Goal: Information Seeking & Learning: Learn about a topic

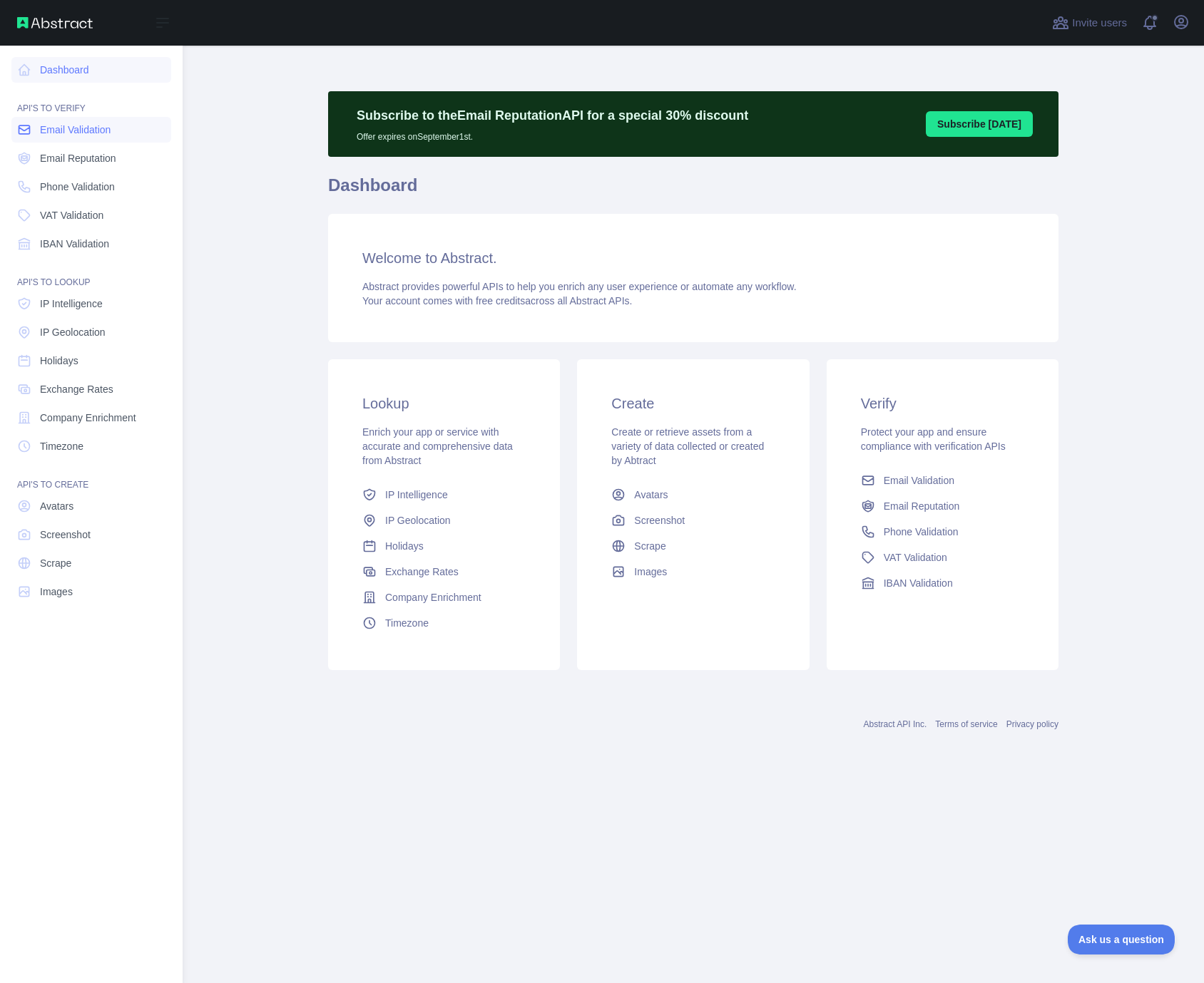
click at [84, 130] on span "Email Validation" at bounding box center [75, 130] width 71 height 14
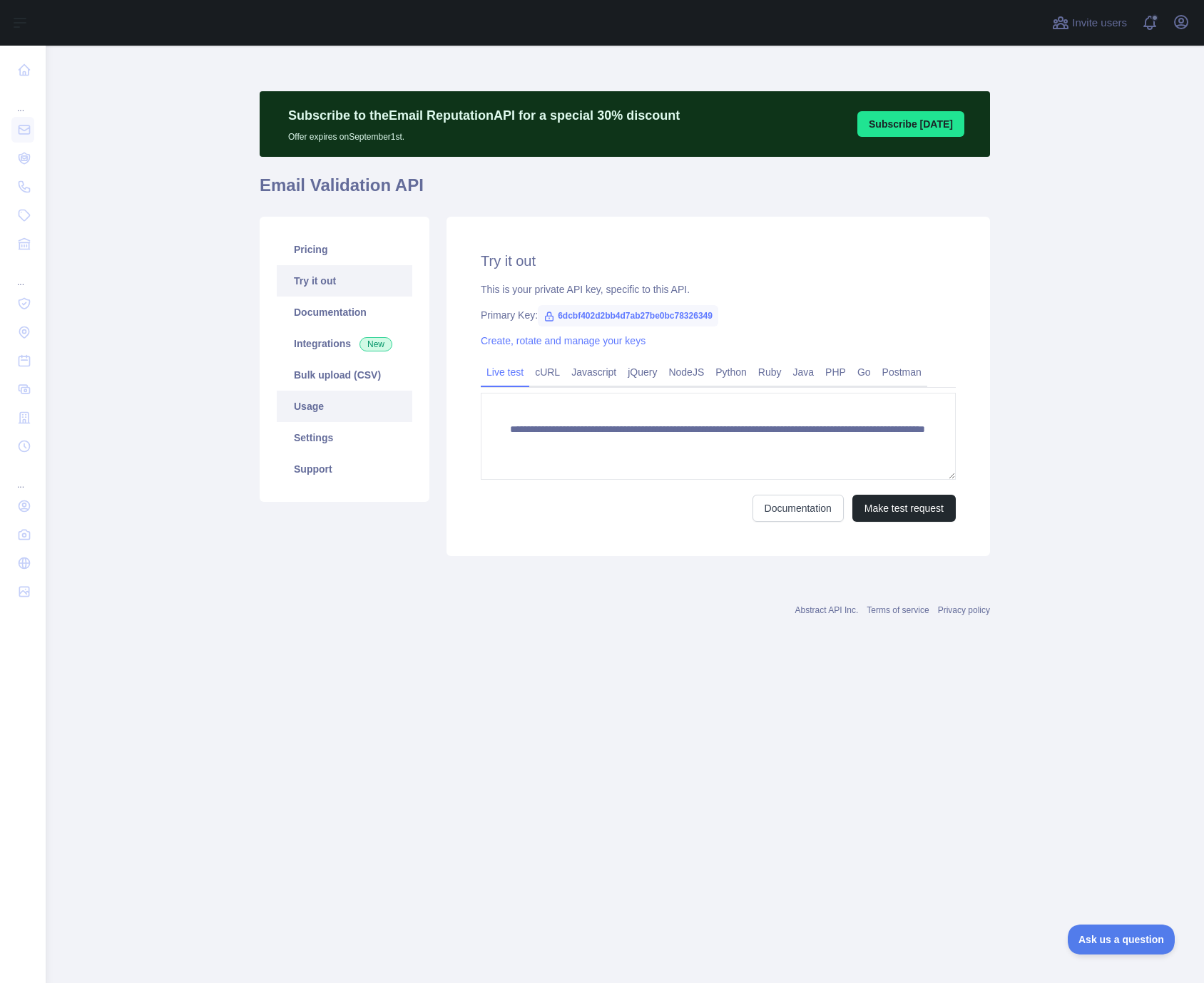
click at [329, 410] on link "Usage" at bounding box center [344, 406] width 136 height 31
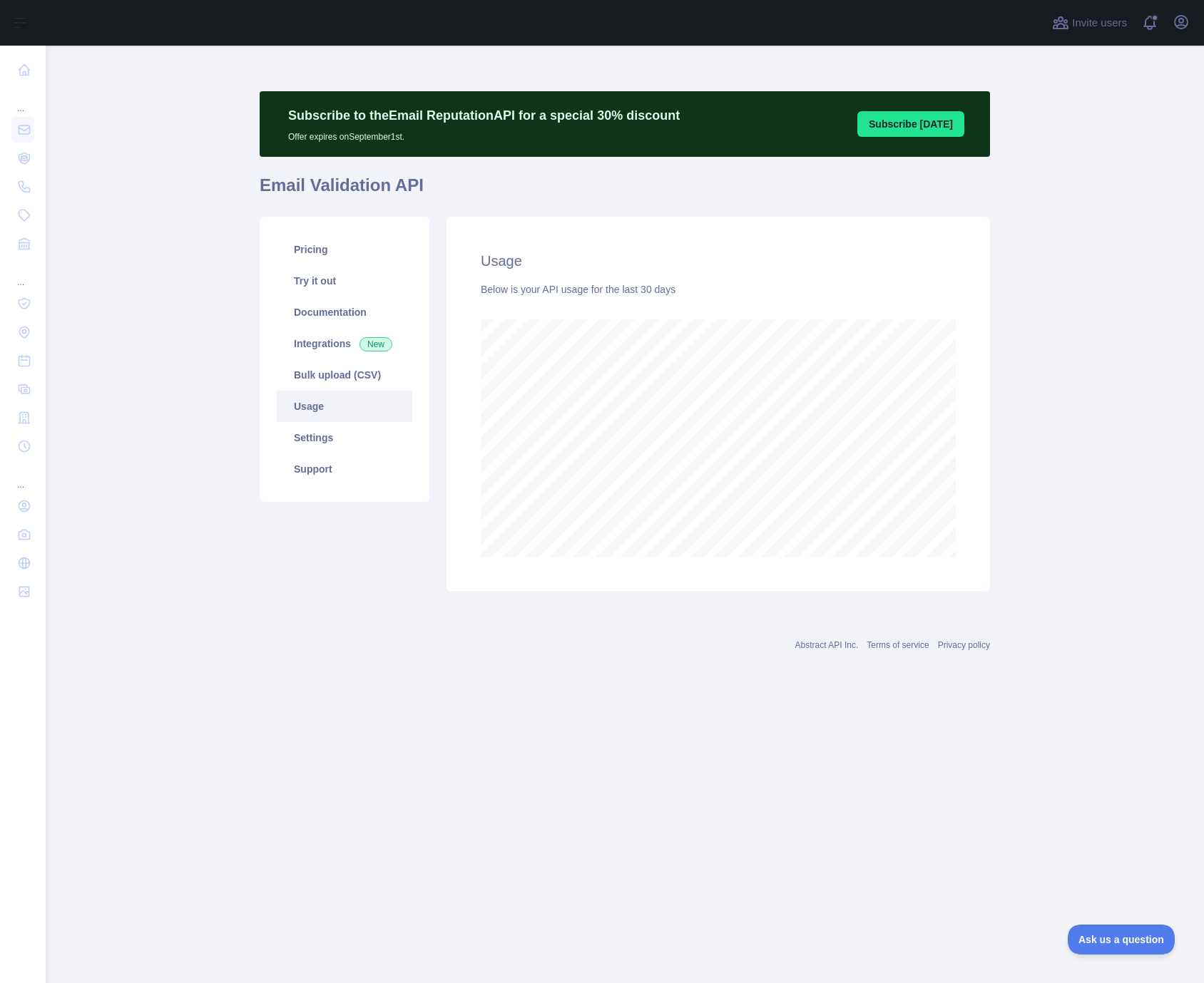
scroll to position [937, 1158]
click at [318, 405] on link "Usage" at bounding box center [344, 406] width 136 height 31
click at [315, 429] on link "Settings" at bounding box center [344, 438] width 136 height 31
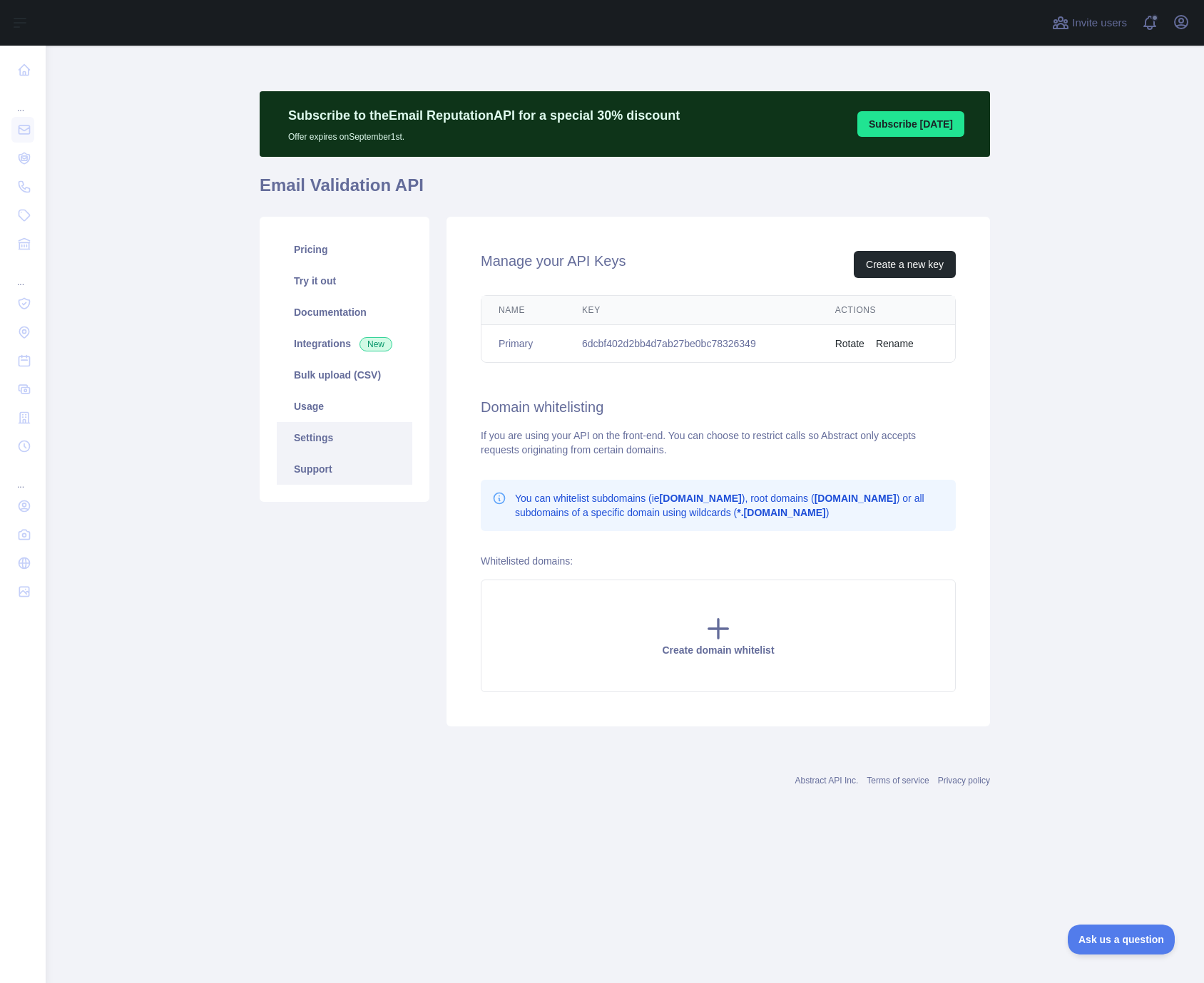
click at [327, 465] on link "Support" at bounding box center [344, 469] width 136 height 31
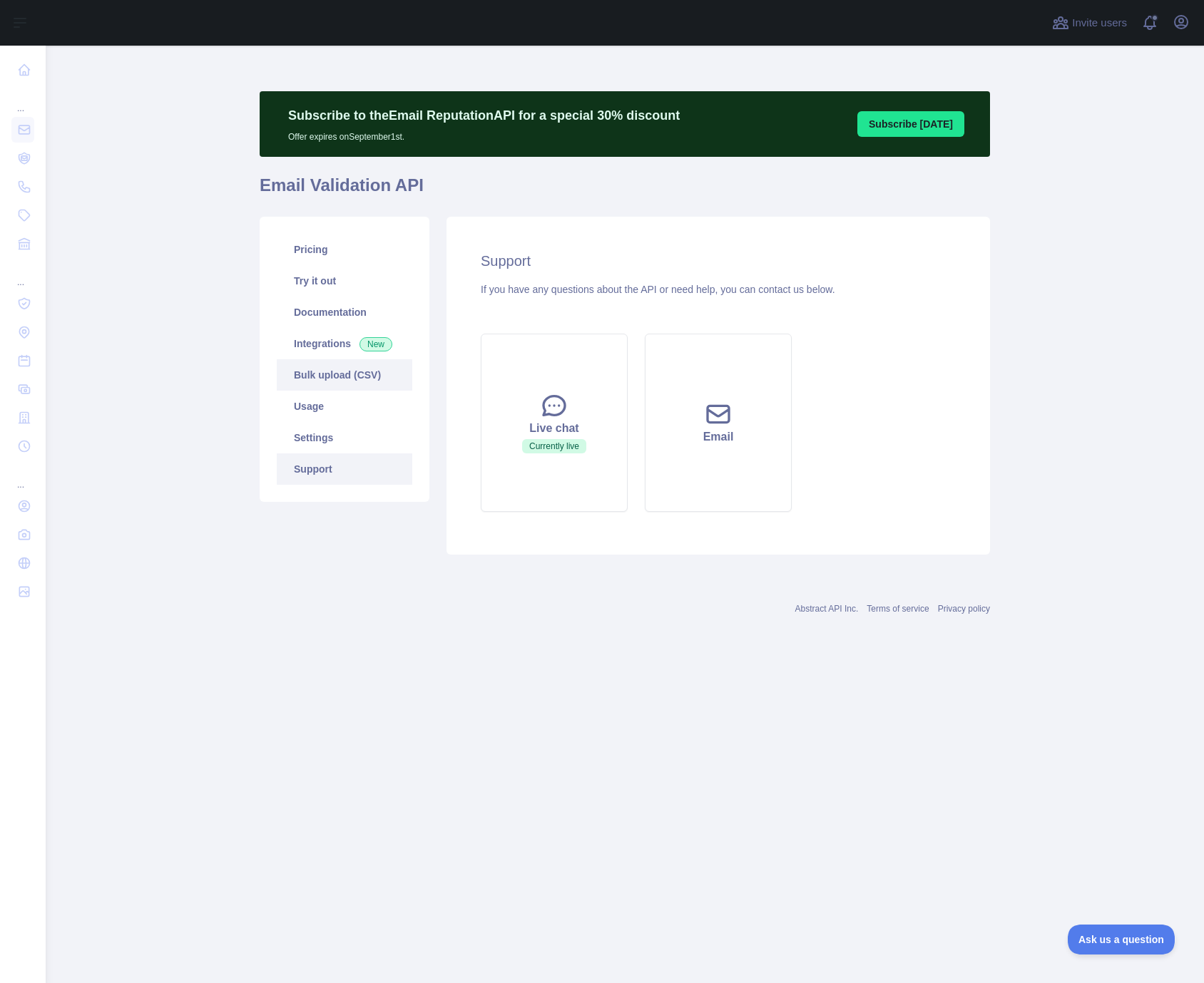
click at [313, 388] on link "Bulk upload (CSV)" at bounding box center [344, 375] width 136 height 31
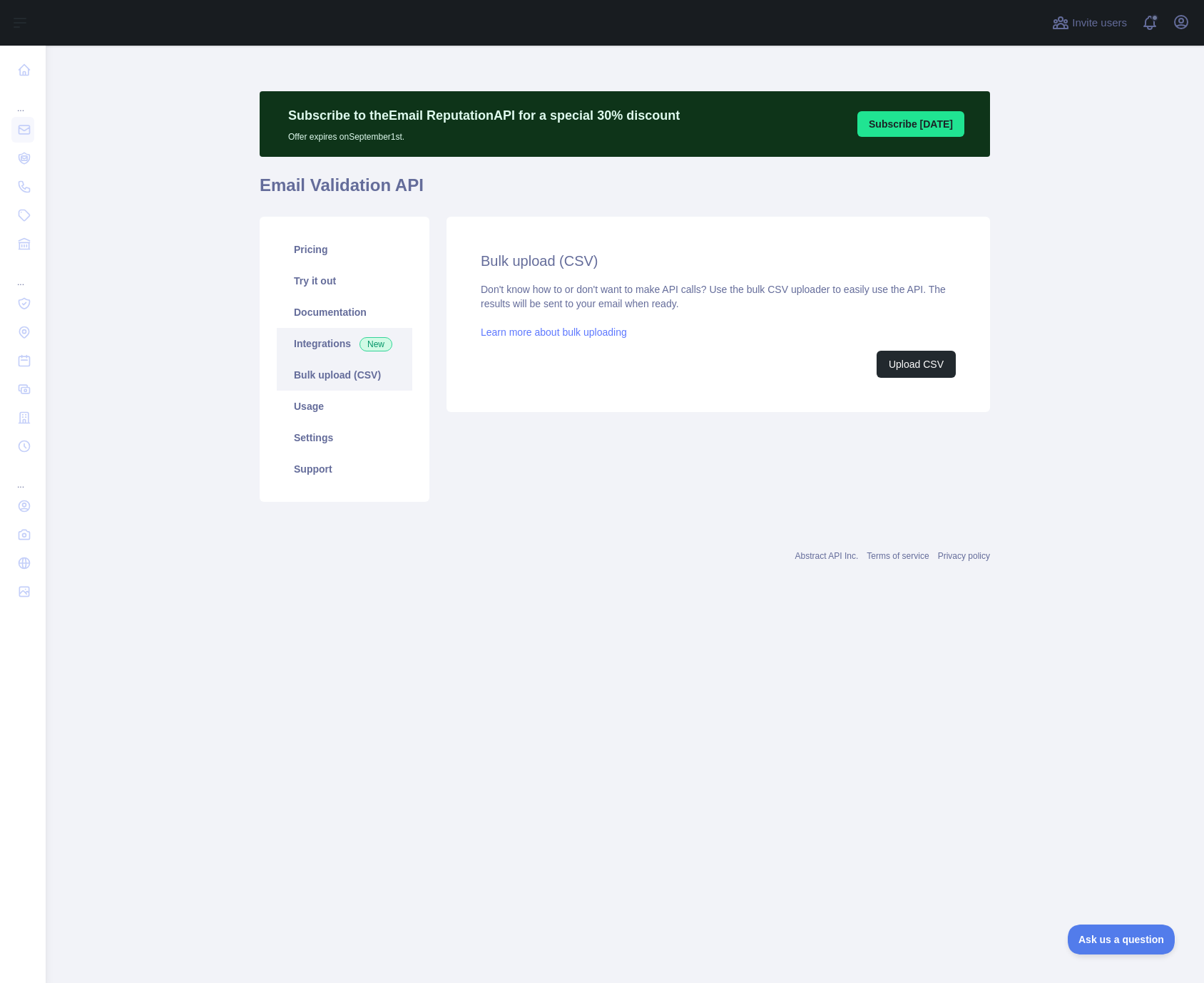
click at [303, 337] on link "Integrations New" at bounding box center [344, 343] width 136 height 31
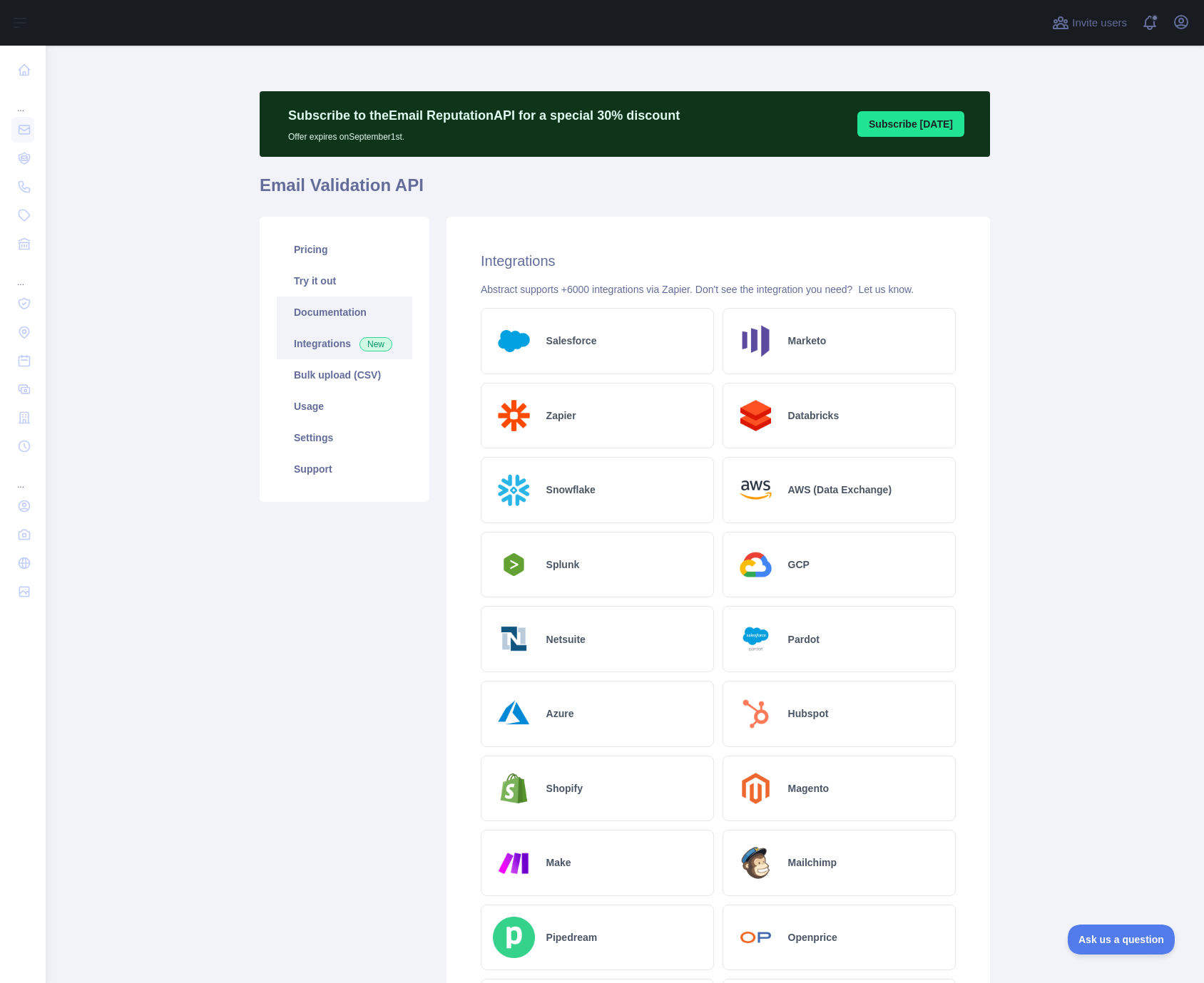
click at [304, 301] on link "Documentation" at bounding box center [344, 312] width 136 height 31
click at [308, 284] on link "Try it out" at bounding box center [344, 281] width 136 height 31
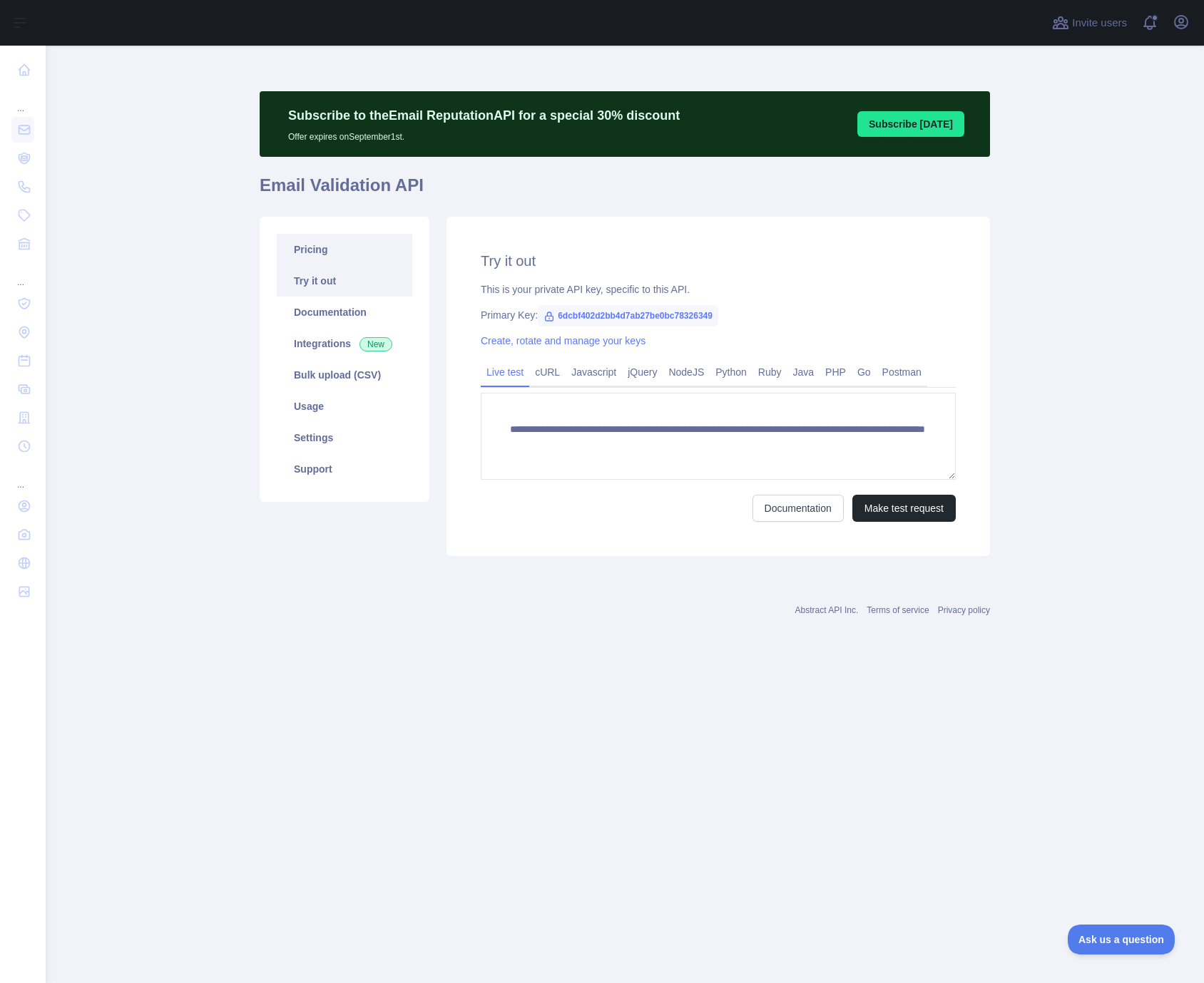
click at [312, 247] on link "Pricing" at bounding box center [344, 249] width 136 height 31
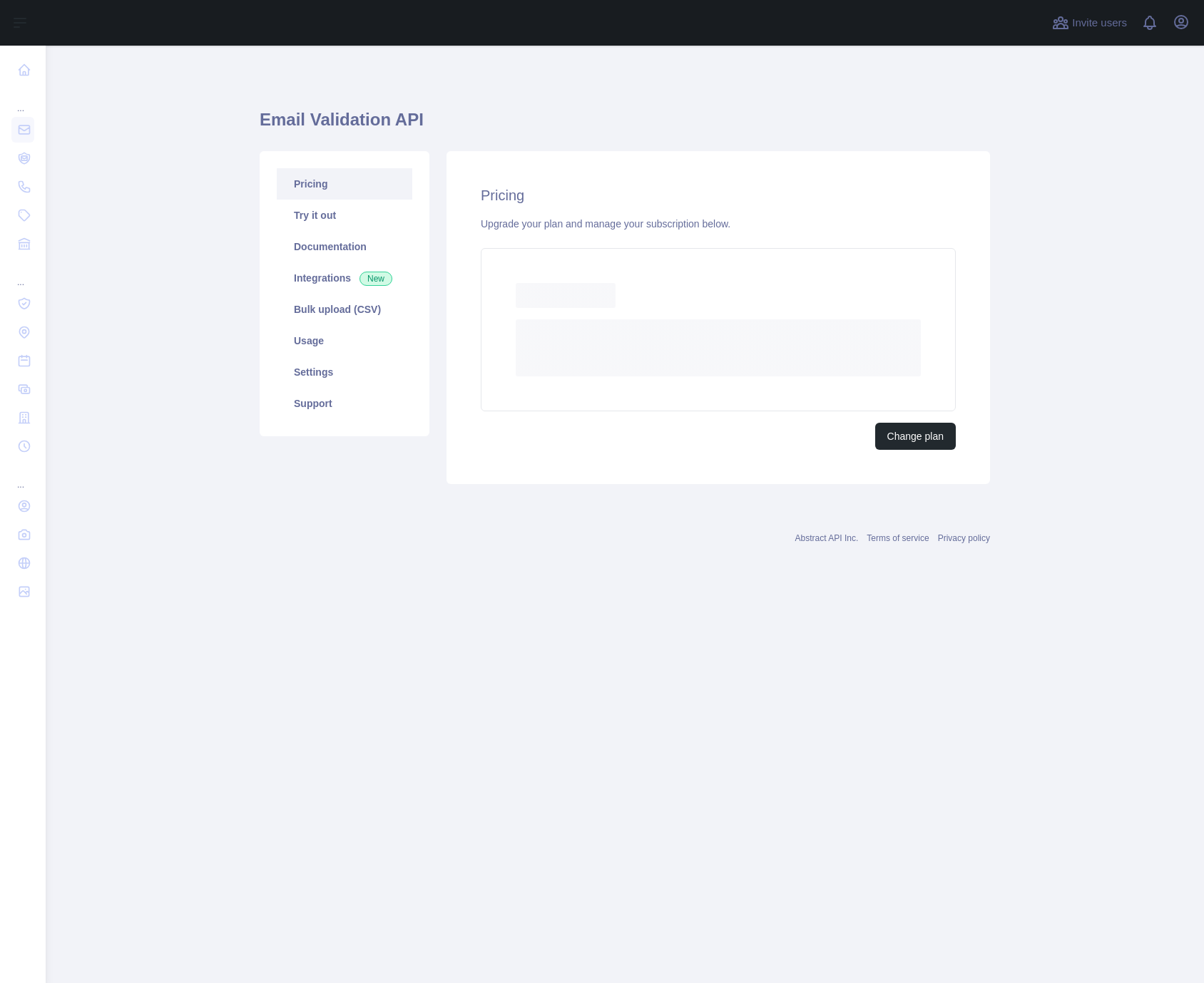
click at [484, 579] on div "Email Validation API Pricing Try it out Documentation Integrations New Bulk upl…" at bounding box center [624, 317] width 731 height 544
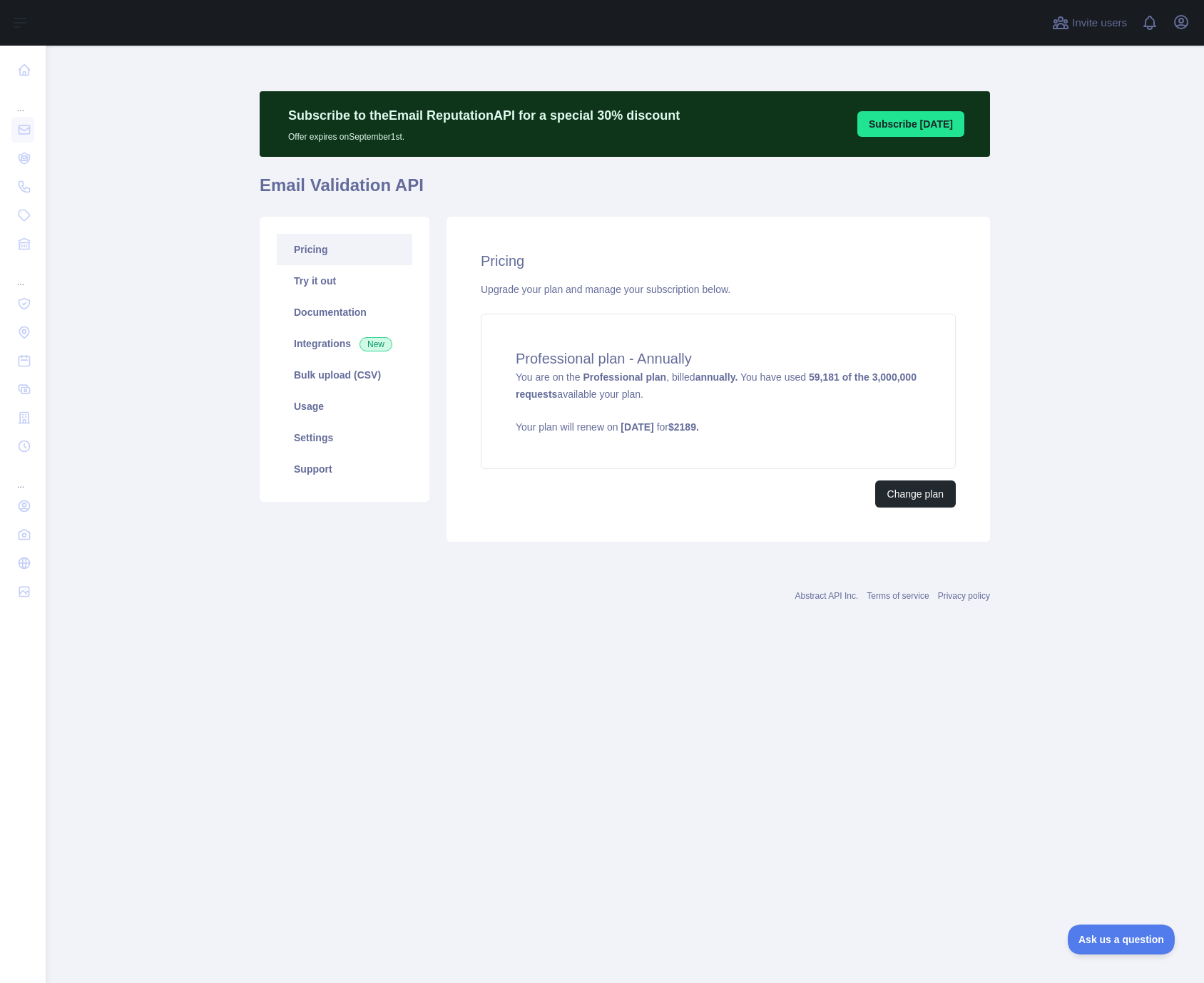
click at [485, 617] on div "Subscribe to the Email Reputation API for a special 30 % discount Offer expires…" at bounding box center [624, 346] width 731 height 601
click at [161, 547] on main "Subscribe to the Email Reputation API for a special 30 % discount Offer expires…" at bounding box center [624, 514] width 1158 height 937
